Goal: Transaction & Acquisition: Purchase product/service

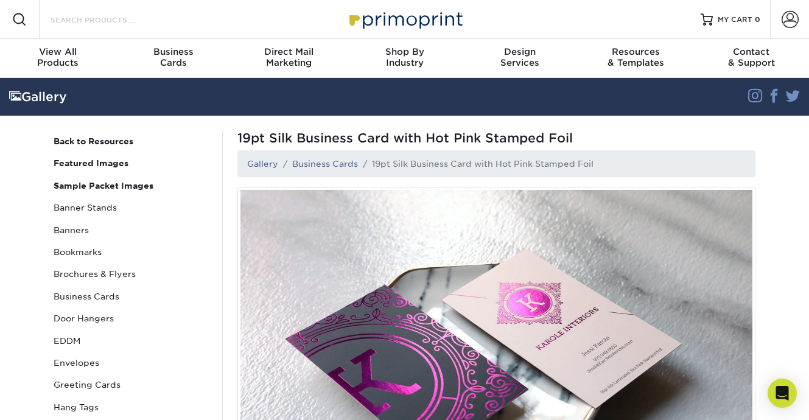
click at [79, 24] on input "Search Products" at bounding box center [108, 19] width 119 height 15
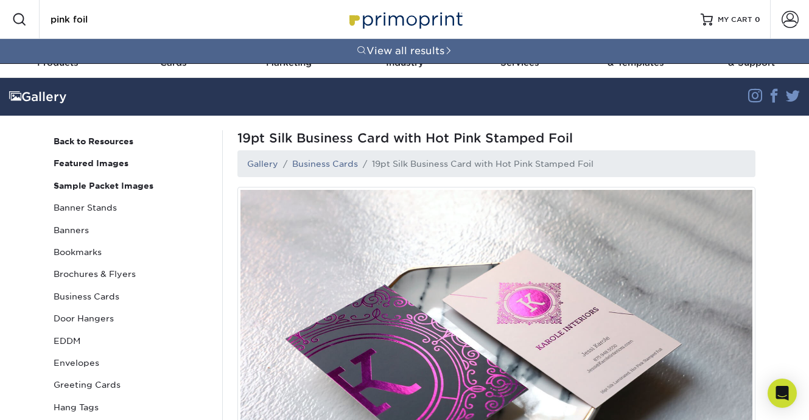
type input "pink foil"
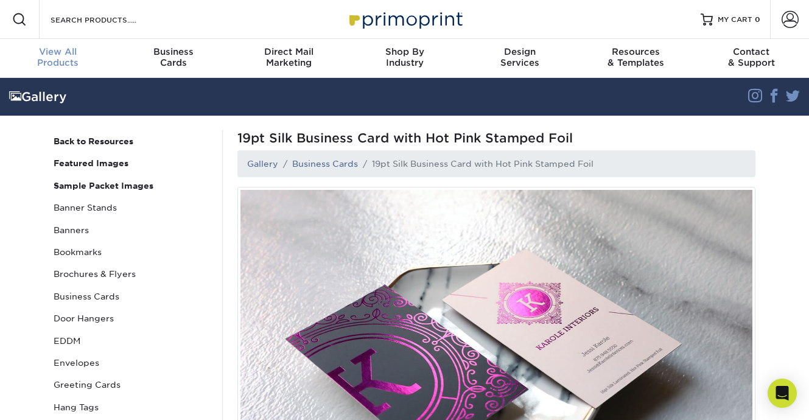
click at [70, 56] on span "View All" at bounding box center [58, 51] width 116 height 11
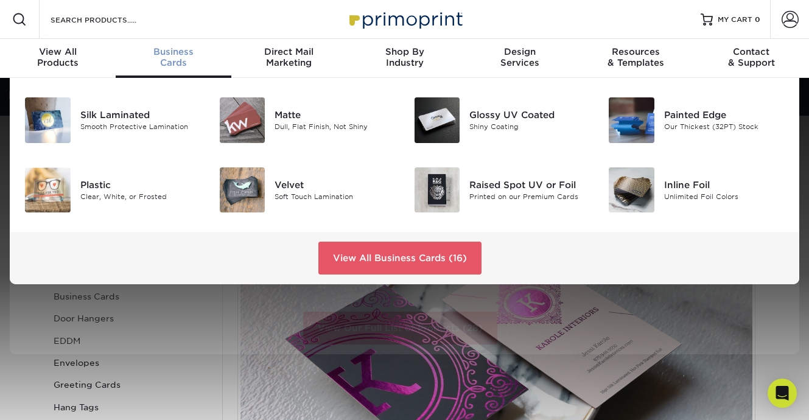
click at [169, 55] on span "Business" at bounding box center [174, 51] width 116 height 11
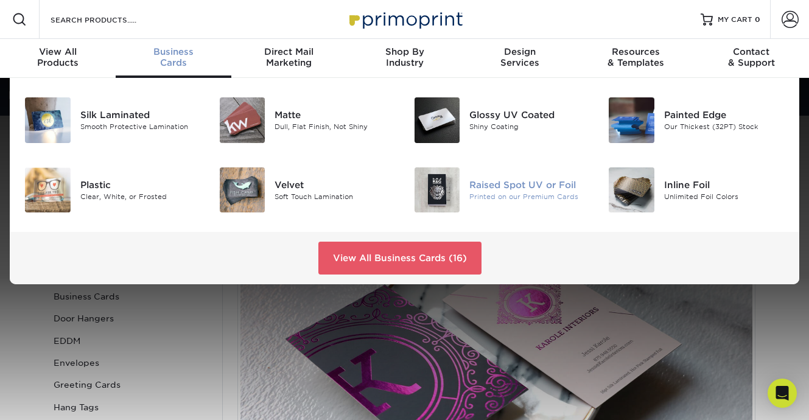
click at [573, 188] on div "Raised Spot UV or Foil" at bounding box center [530, 184] width 121 height 13
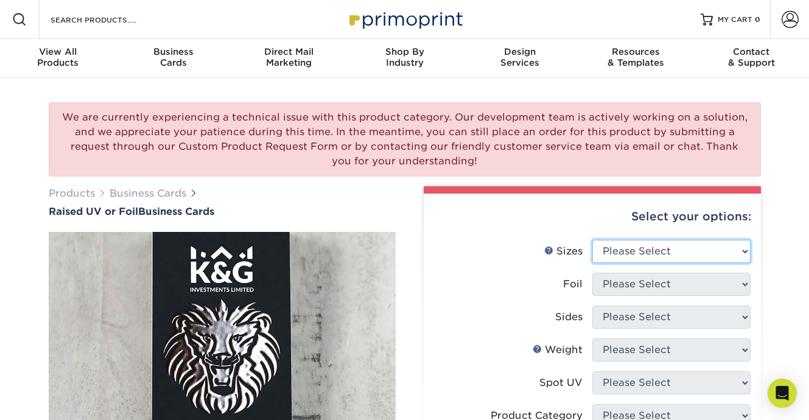
click at [619, 259] on select "Please Select 2" x 3.5" - Standard" at bounding box center [672, 251] width 158 height 23
click at [623, 255] on select "Please Select 2" x 3.5" - Standard" at bounding box center [672, 251] width 158 height 23
select select "2.00x3.50"
click at [593, 240] on select "Please Select 2" x 3.5" - Standard" at bounding box center [672, 251] width 158 height 23
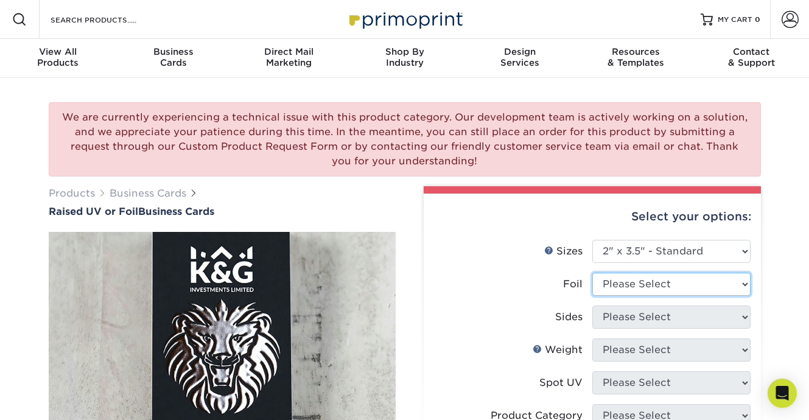
click at [619, 280] on select "Please Select No Yes" at bounding box center [672, 284] width 158 height 23
select select "1"
click at [593, 273] on select "Please Select No Yes" at bounding box center [672, 284] width 158 height 23
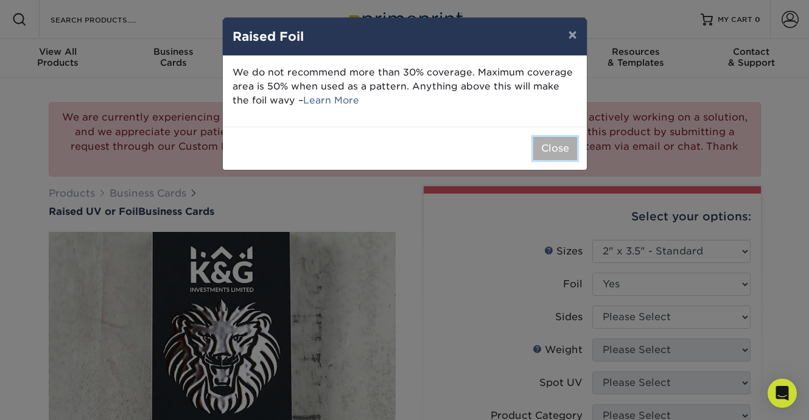
click at [551, 151] on button "Close" at bounding box center [556, 148] width 44 height 23
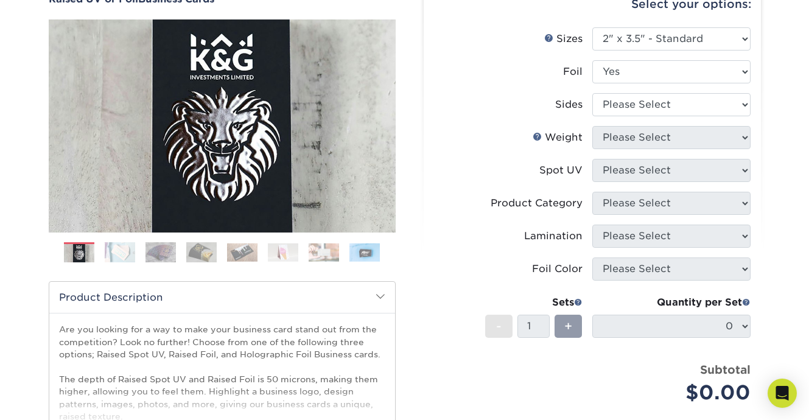
scroll to position [216, 0]
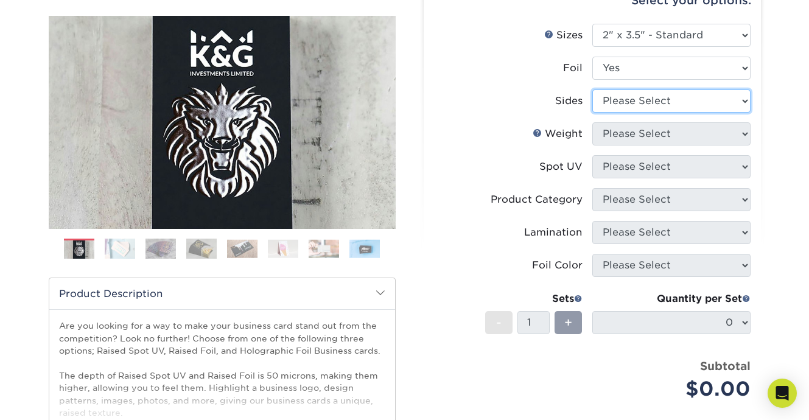
click at [625, 100] on select "Please Select Print Both Sides - Foil Both Sides Print Both Sides - Foil Front …" at bounding box center [672, 101] width 158 height 23
click at [593, 90] on select "Please Select Print Both Sides - Foil Both Sides Print Both Sides - Foil Front …" at bounding box center [672, 101] width 158 height 23
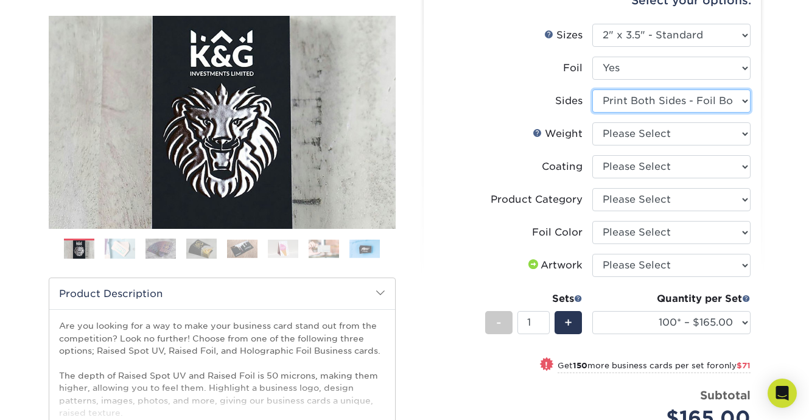
click at [668, 95] on select "Please Select Print Both Sides - Foil Both Sides Print Both Sides - Foil Front …" at bounding box center [672, 101] width 158 height 23
select select "e9e9dfb3-fba1-4d60-972c-fd9ca5904d33"
click at [593, 90] on select "Please Select Print Both Sides - Foil Both Sides Print Both Sides - Foil Front …" at bounding box center [672, 101] width 158 height 23
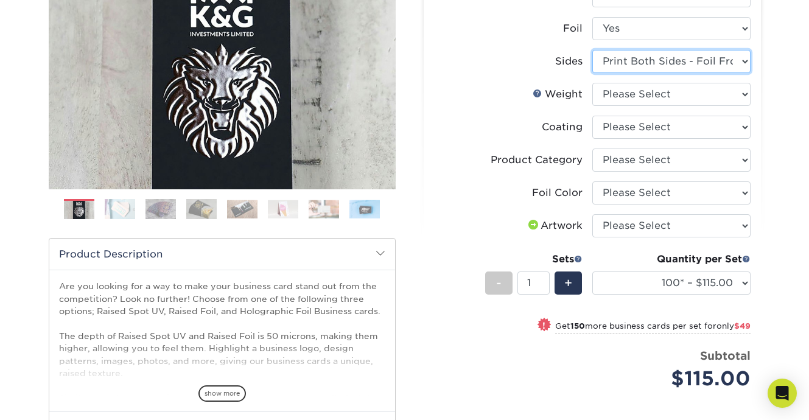
scroll to position [260, 0]
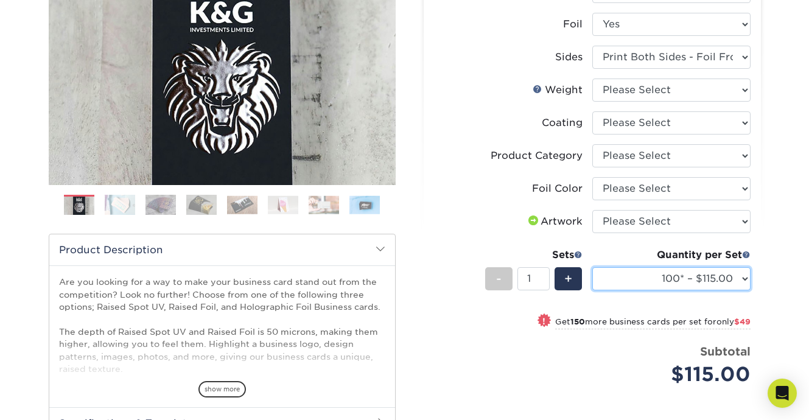
click at [671, 289] on select "100* – $115.00 250* – $164.00 500* – $221.00" at bounding box center [672, 278] width 158 height 23
click at [593, 267] on select "100* – $115.00 250* – $164.00 500* – $221.00" at bounding box center [672, 278] width 158 height 23
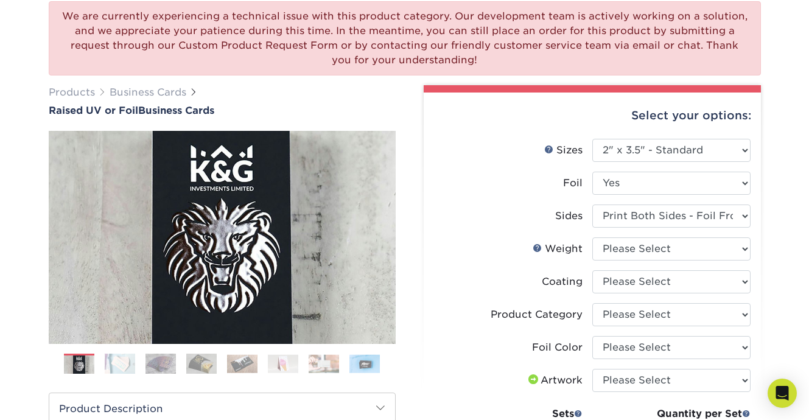
scroll to position [4, 0]
